Goal: Information Seeking & Learning: Learn about a topic

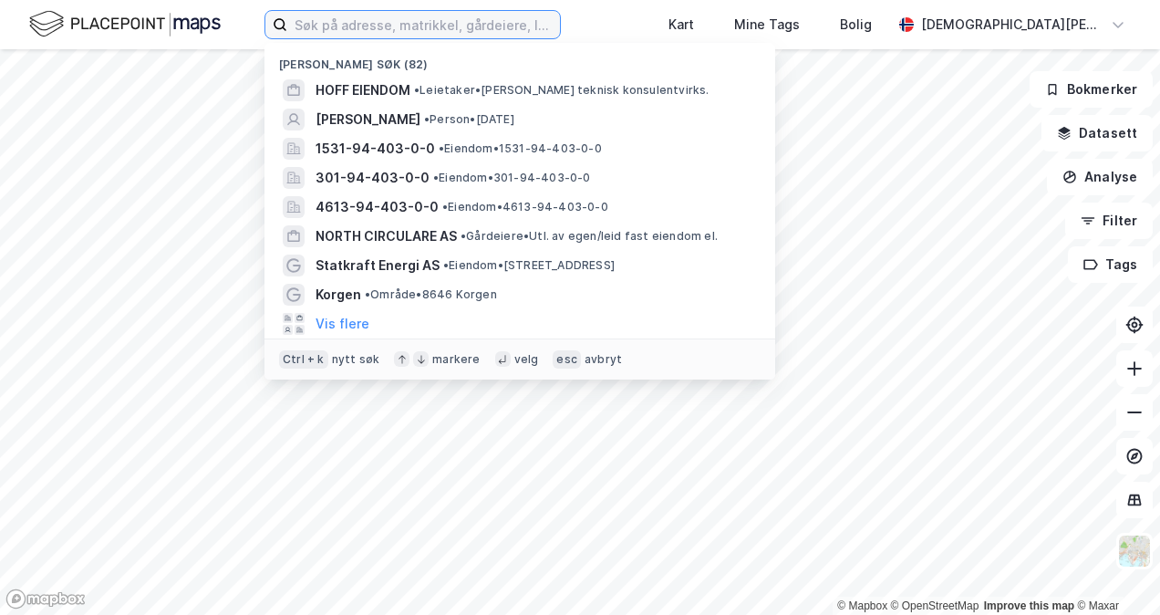
click at [498, 14] on input at bounding box center [423, 24] width 273 height 27
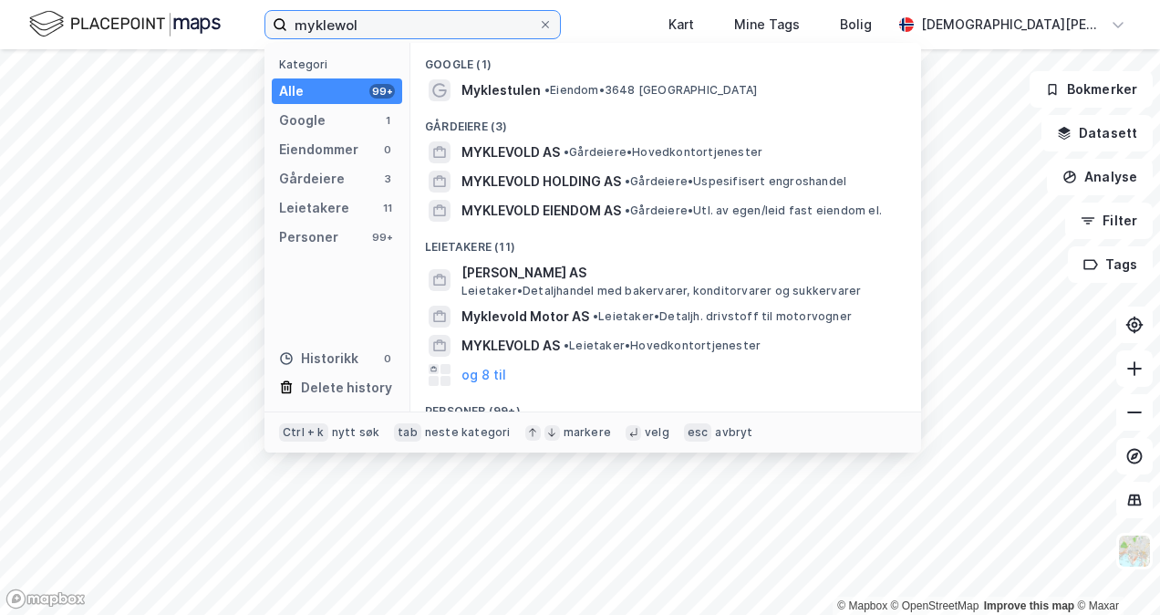
click at [505, 16] on input "myklewol" at bounding box center [412, 24] width 251 height 27
paste input "Myklevold Motor"
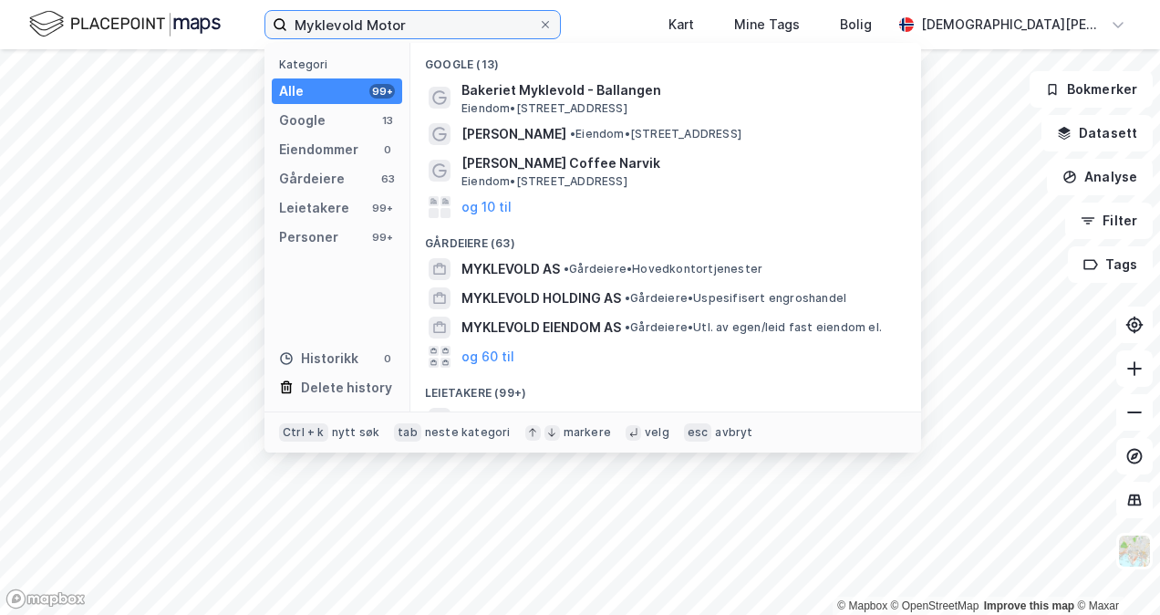
type input "Myklevold Motor"
click at [626, 100] on span "Bakeriet Myklevold - Ballangen" at bounding box center [681, 90] width 438 height 22
